Goal: Information Seeking & Learning: Learn about a topic

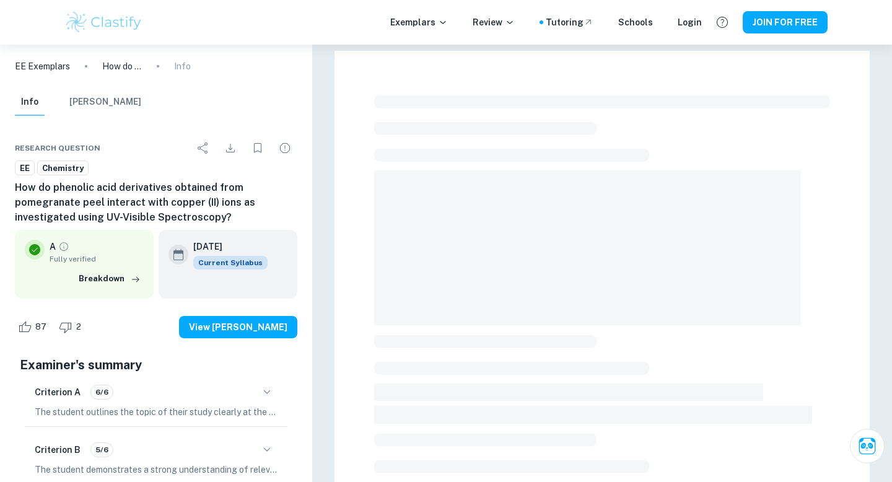
scroll to position [332, 0]
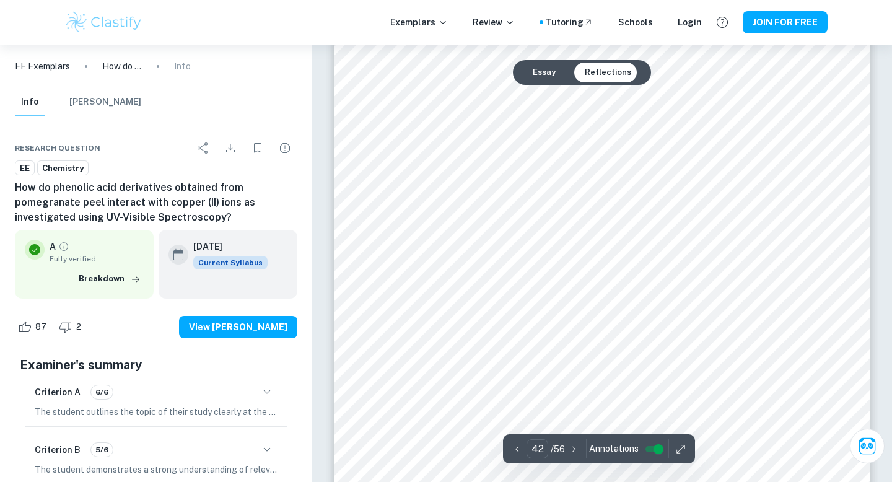
scroll to position [32050, 0]
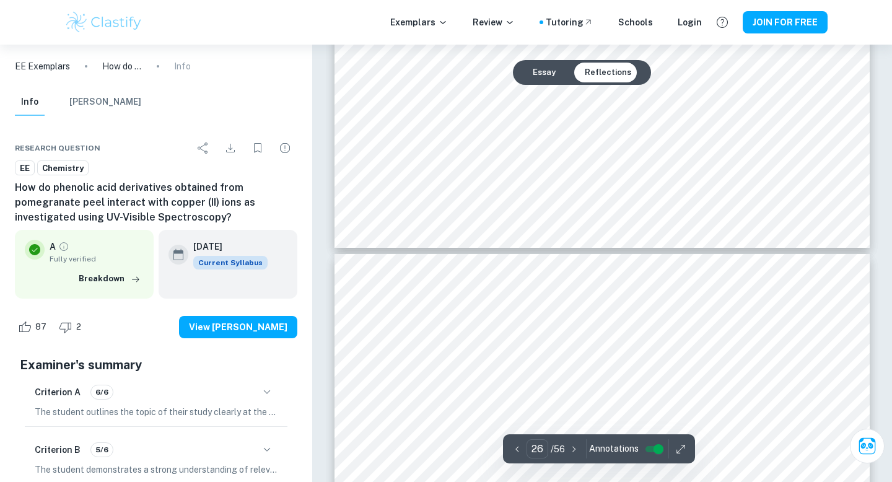
type input "25"
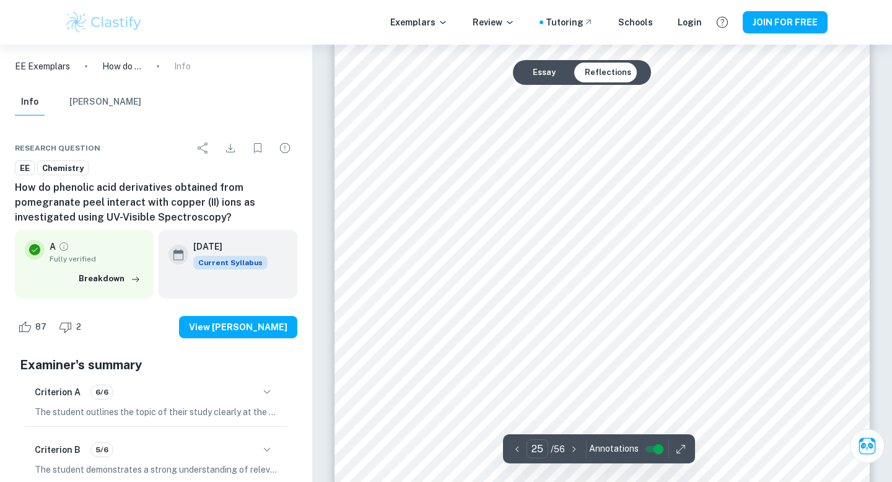
scroll to position [18795, 0]
